Goal: Task Accomplishment & Management: Use online tool/utility

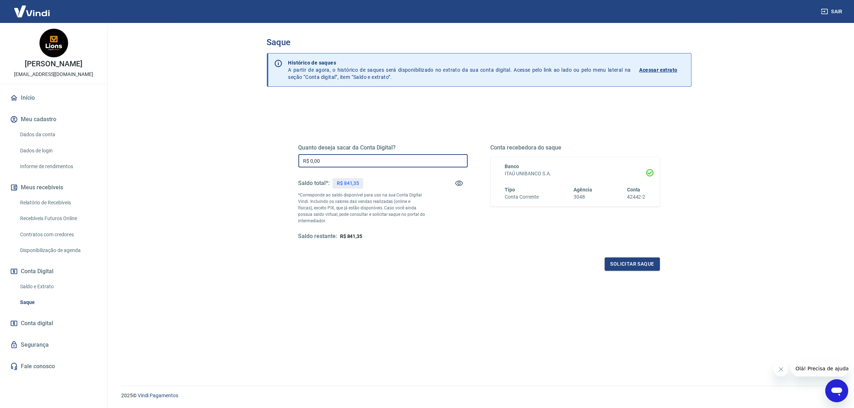
drag, startPoint x: 337, startPoint y: 162, endPoint x: 288, endPoint y: 160, distance: 49.2
click at [288, 160] on div "Quanto deseja sacar da Conta Digital? R$ 0,00 ​ Saldo total*: R$ 841,35 *Corres…" at bounding box center [479, 196] width 396 height 167
drag, startPoint x: 626, startPoint y: 268, endPoint x: 227, endPoint y: 182, distance: 407.9
click at [227, 184] on main "Saque Histórico de saques A partir de agora, o histórico de saques será disponi…" at bounding box center [479, 215] width 750 height 385
drag, startPoint x: 236, startPoint y: 163, endPoint x: 208, endPoint y: 163, distance: 28.0
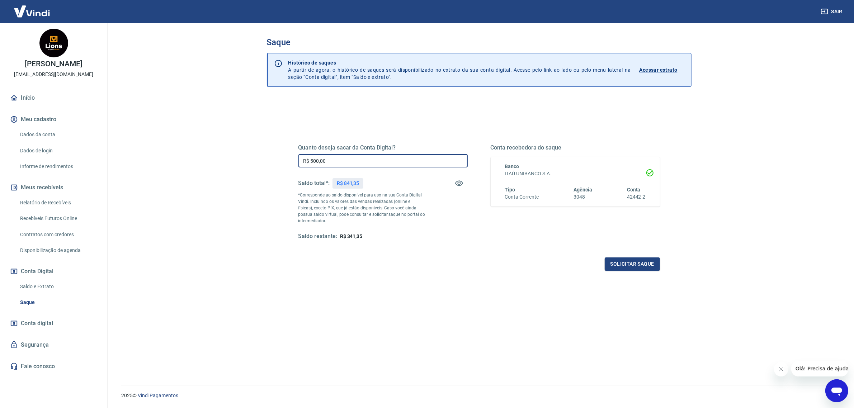
click at [208, 163] on main "Saque Histórico de saques A partir de agora, o histórico de saques será disponi…" at bounding box center [479, 215] width 750 height 385
type input "R$ 600,00"
click at [642, 266] on button "Solicitar saque" at bounding box center [632, 263] width 55 height 13
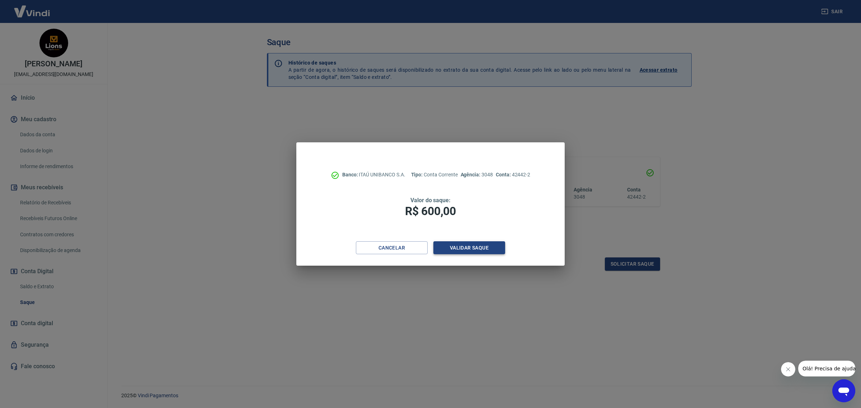
click at [472, 248] on button "Validar saque" at bounding box center [469, 247] width 72 height 13
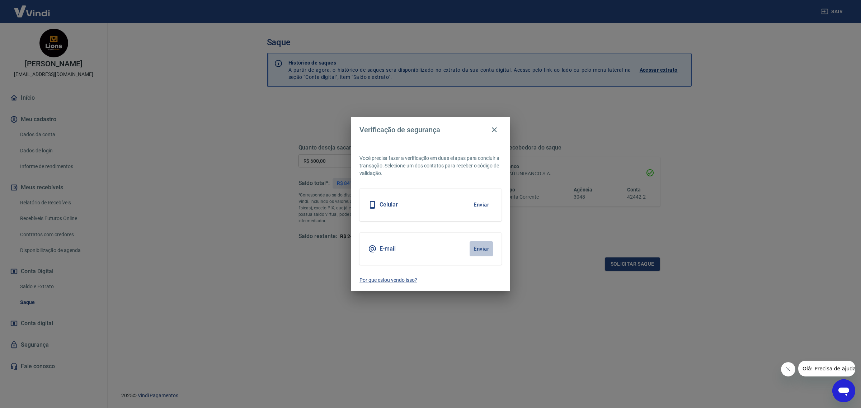
click at [472, 248] on button "Enviar" at bounding box center [480, 248] width 23 height 15
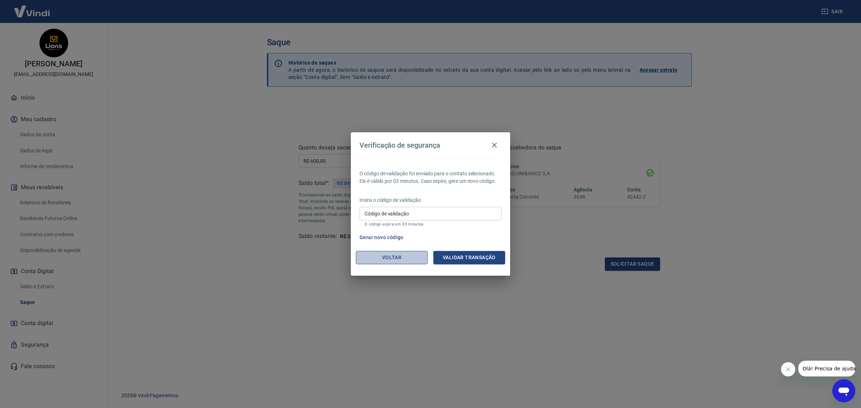
click at [419, 255] on button "Voltar" at bounding box center [392, 257] width 72 height 13
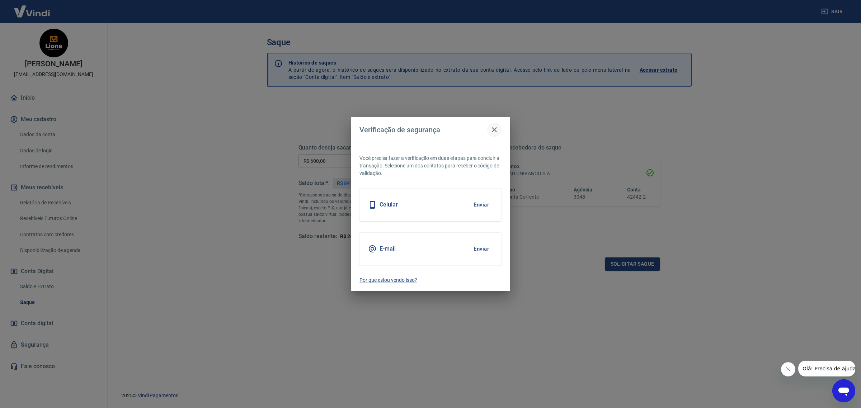
click at [495, 129] on icon "button" at bounding box center [494, 129] width 5 height 5
